Goal: Use online tool/utility: Utilize a website feature to perform a specific function

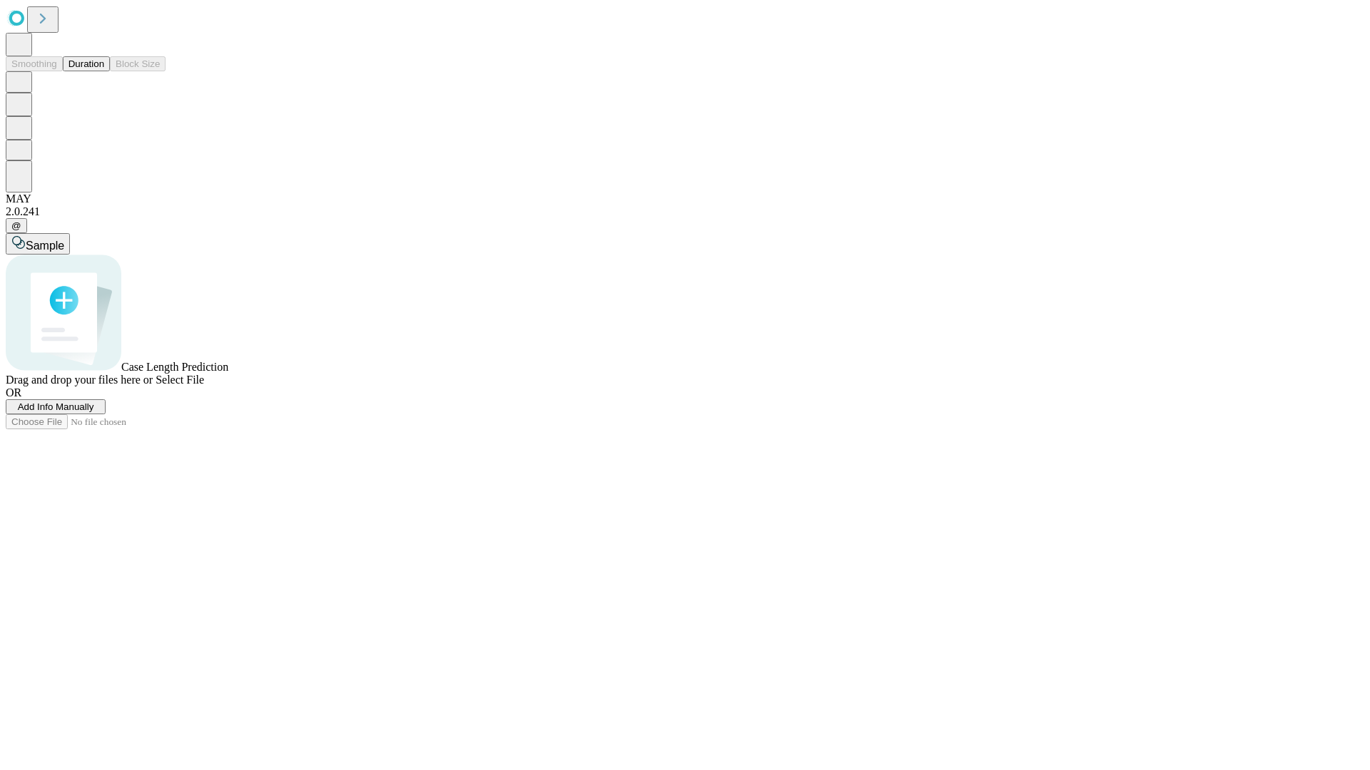
click at [204, 386] on span "Select File" at bounding box center [179, 380] width 49 height 12
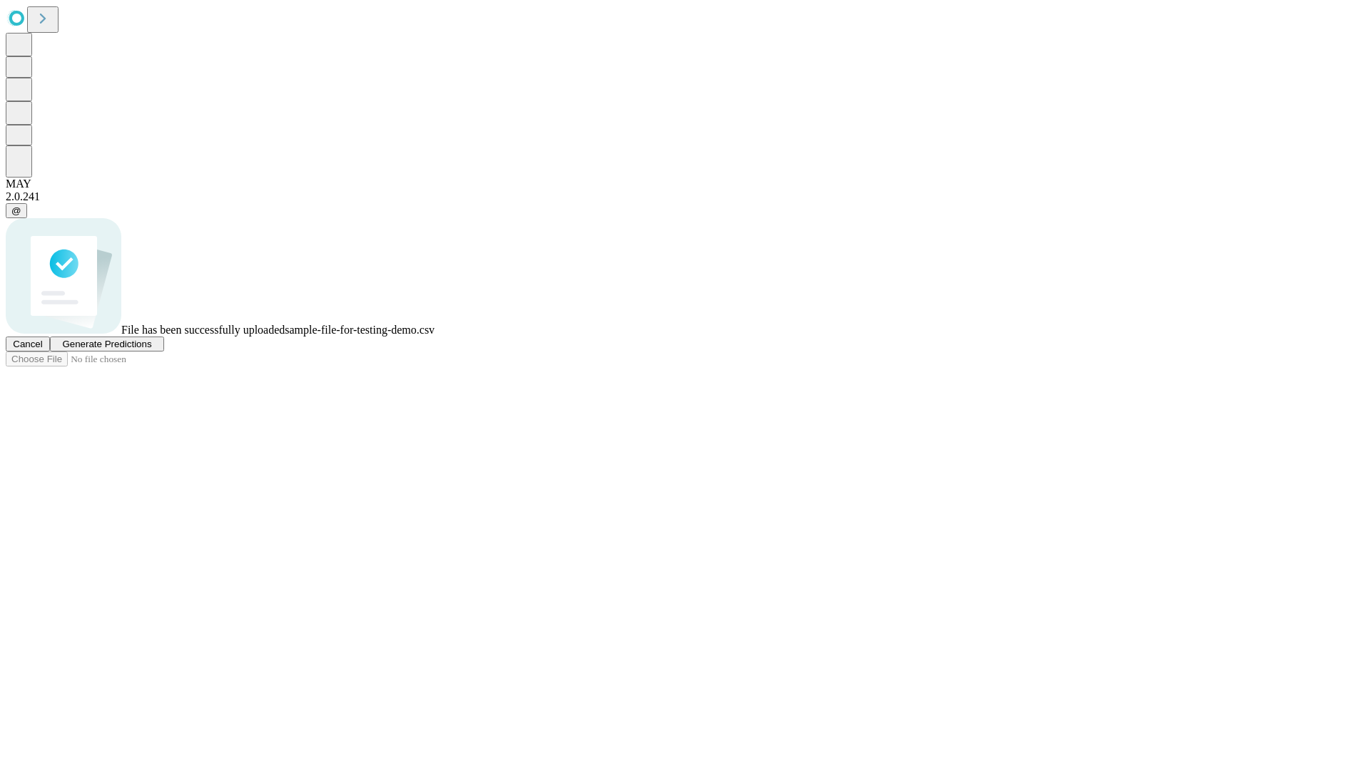
click at [151, 350] on span "Generate Predictions" at bounding box center [106, 344] width 89 height 11
